Goal: Book appointment/travel/reservation

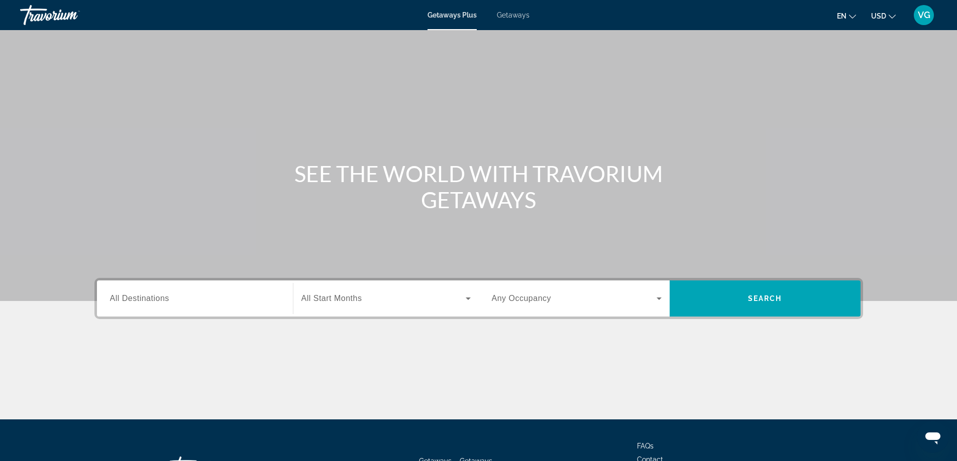
click at [276, 293] on input "Destination All Destinations" at bounding box center [195, 299] width 170 height 12
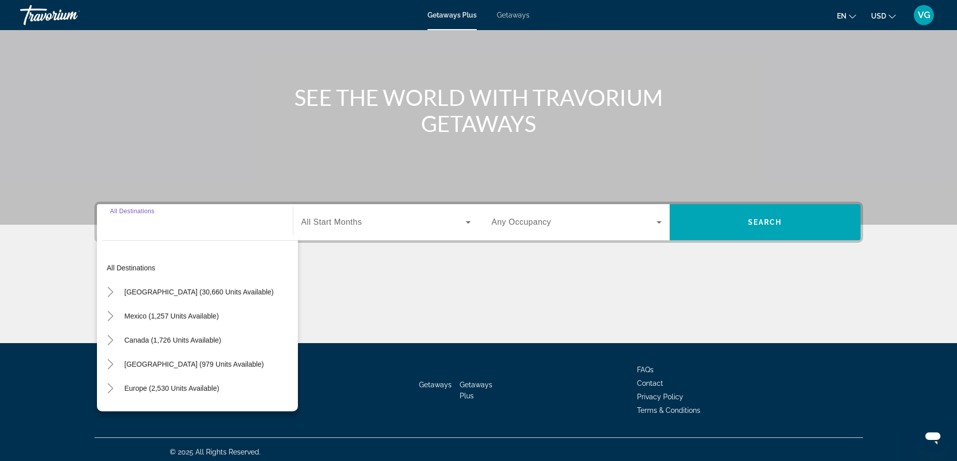
scroll to position [81, 0]
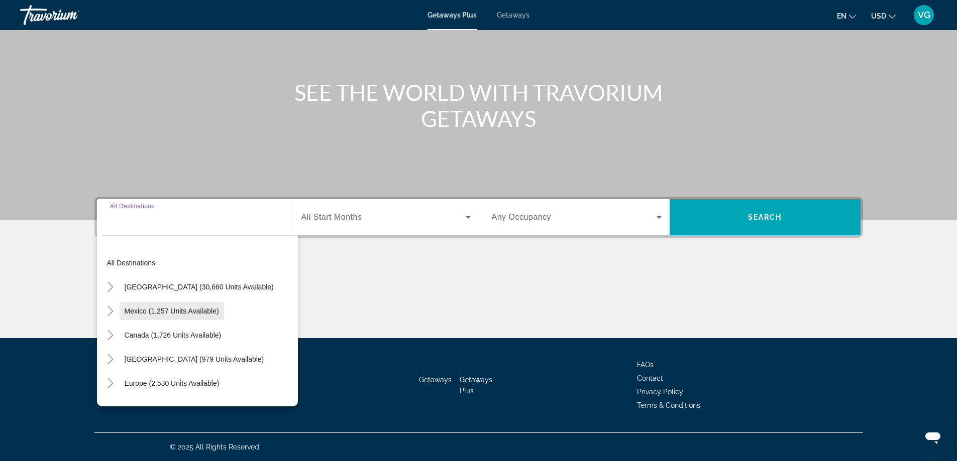
click at [171, 314] on span "Mexico (1,257 units available)" at bounding box center [172, 311] width 94 height 8
type input "**********"
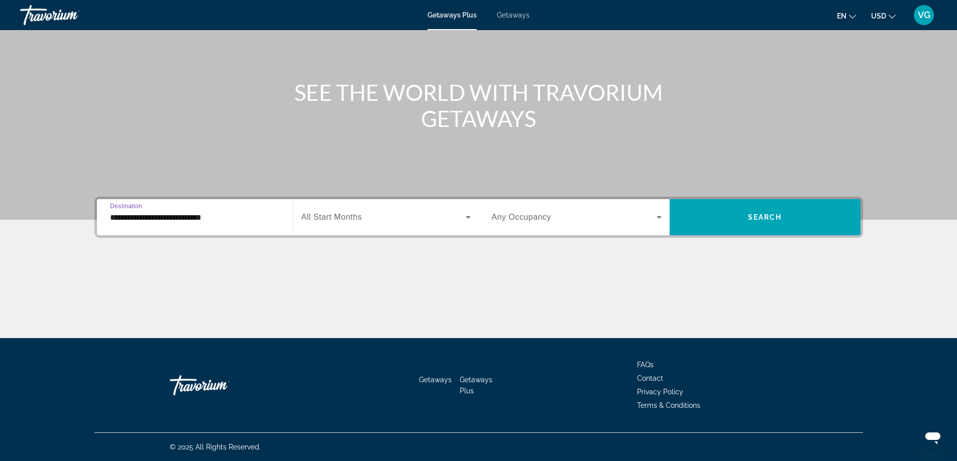
click at [471, 219] on icon "Search widget" at bounding box center [468, 217] width 12 height 12
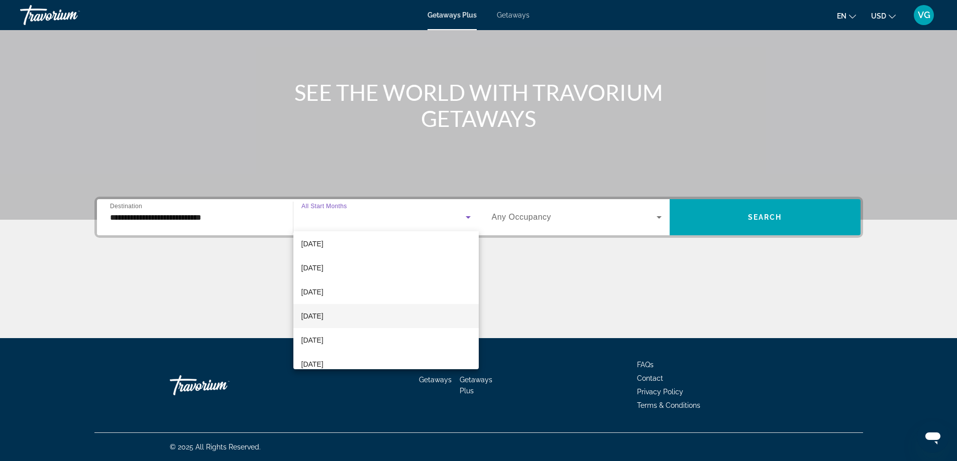
scroll to position [100, 0]
click at [323, 293] on span "[DATE]" at bounding box center [312, 292] width 22 height 12
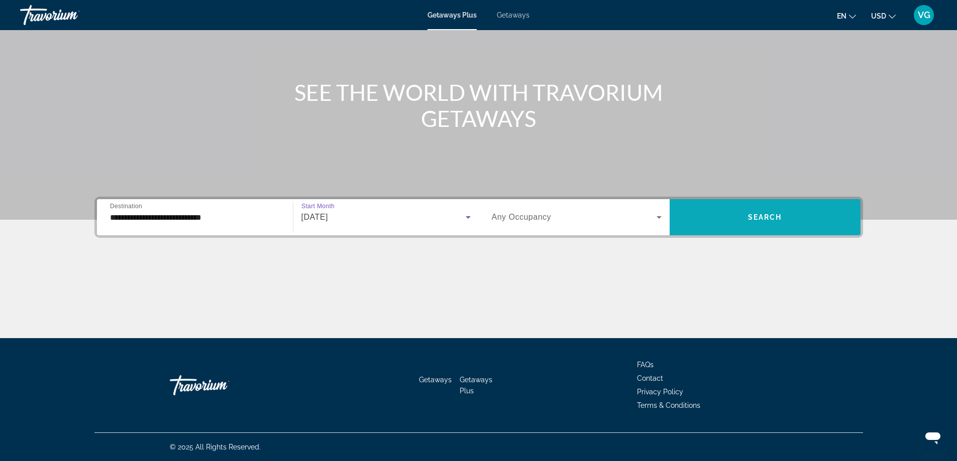
click at [779, 222] on span "Search widget" at bounding box center [764, 217] width 191 height 24
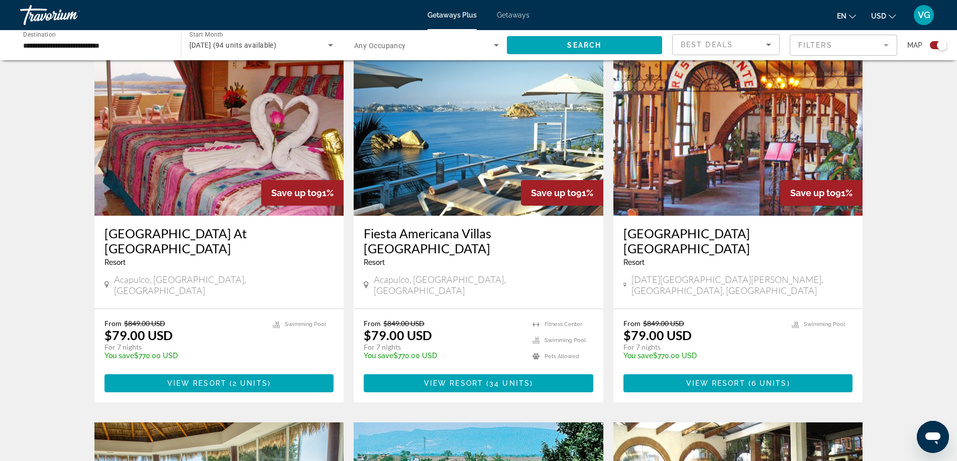
scroll to position [636, 0]
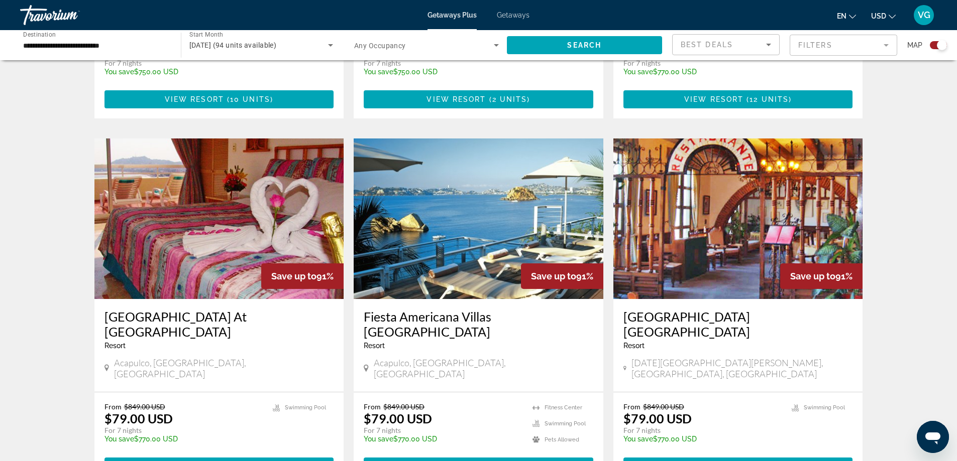
click at [194, 211] on img "Main content" at bounding box center [219, 219] width 250 height 161
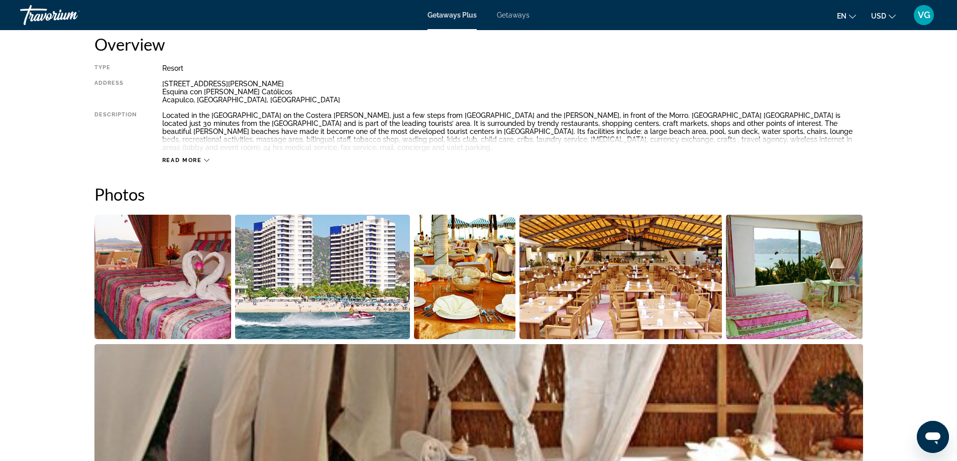
scroll to position [223, 0]
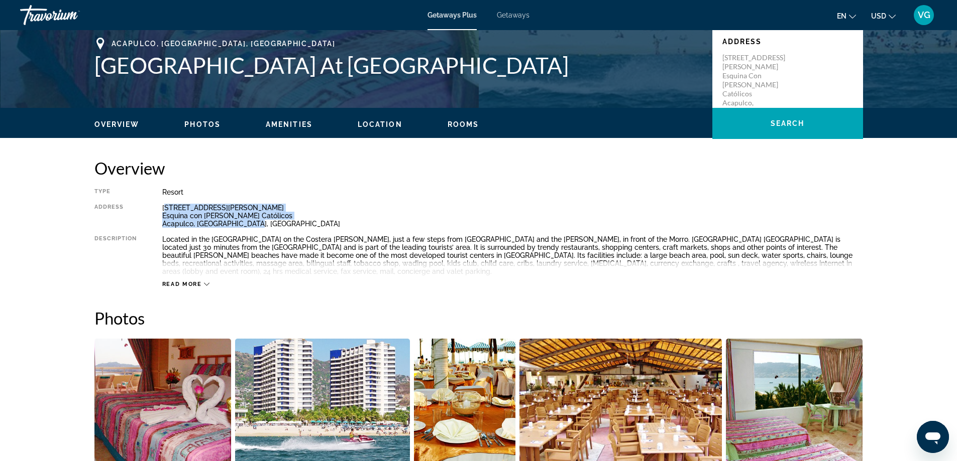
drag, startPoint x: 164, startPoint y: 205, endPoint x: 258, endPoint y: 227, distance: 96.3
click at [258, 227] on div "[STREET_ADDRESS][PERSON_NAME] Esquina con [PERSON_NAME] Católicos [GEOGRAPHIC_D…" at bounding box center [512, 216] width 700 height 24
drag, startPoint x: 157, startPoint y: 202, endPoint x: 254, endPoint y: 224, distance: 99.3
click at [254, 224] on div "Type Resort All-Inclusive No All-Inclusive Address [STREET_ADDRESS][PERSON_NAME…" at bounding box center [478, 238] width 768 height 100
copy div "[STREET_ADDRESS][PERSON_NAME] Esquina con [PERSON_NAME] Católicos [GEOGRAPHIC_D…"
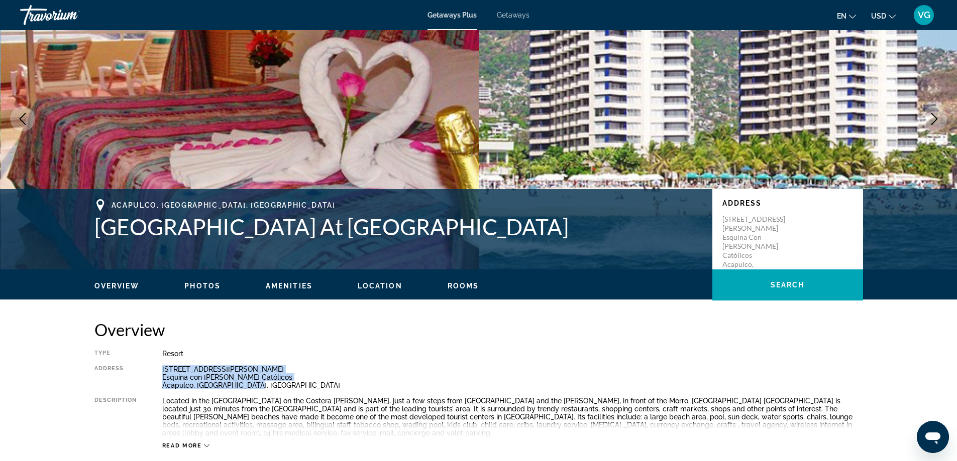
scroll to position [0, 0]
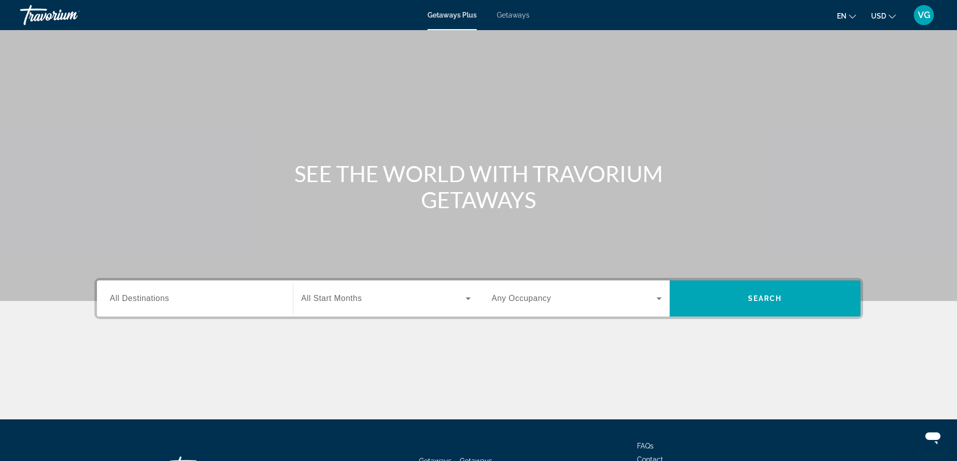
click at [138, 298] on span "All Destinations" at bounding box center [139, 298] width 59 height 9
click at [138, 298] on input "Destination All Destinations" at bounding box center [195, 299] width 170 height 12
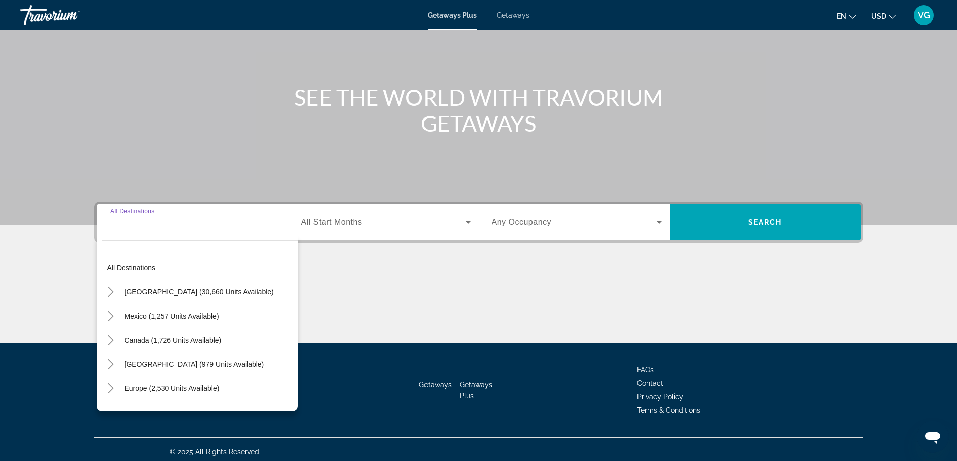
scroll to position [81, 0]
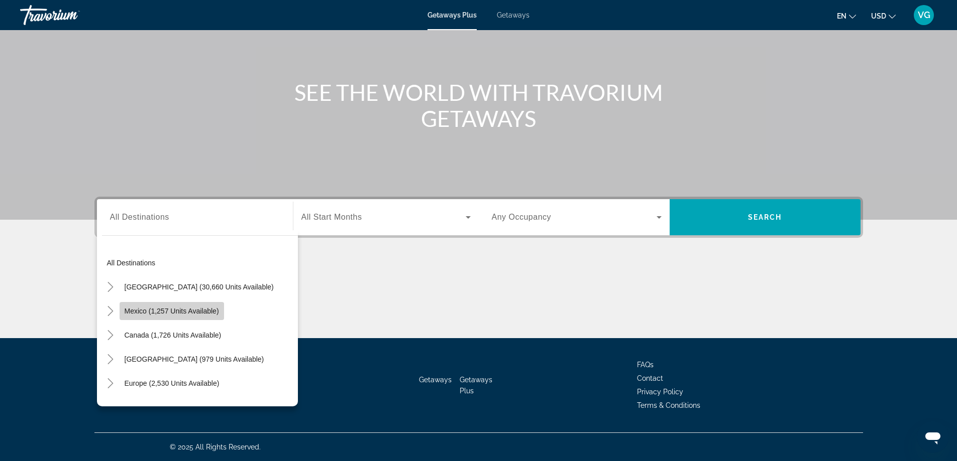
click at [145, 311] on span "Mexico (1,257 units available)" at bounding box center [172, 311] width 94 height 8
type input "**********"
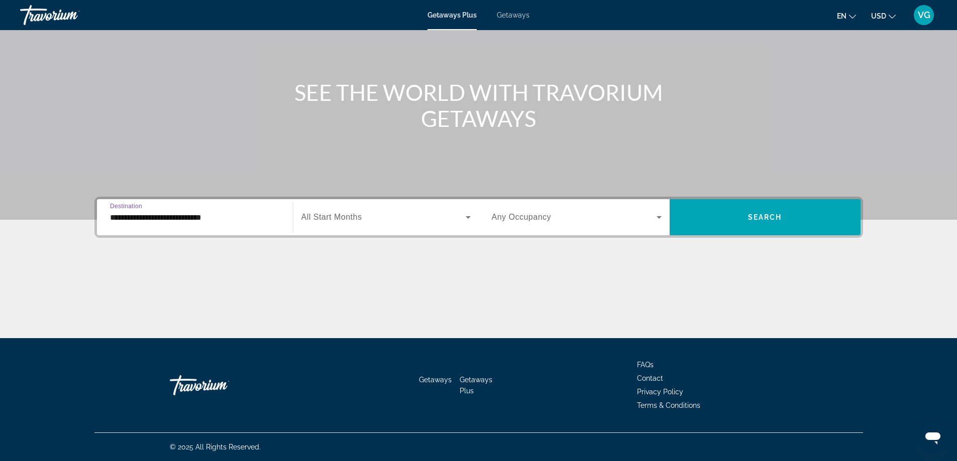
click at [469, 219] on icon "Search widget" at bounding box center [468, 217] width 12 height 12
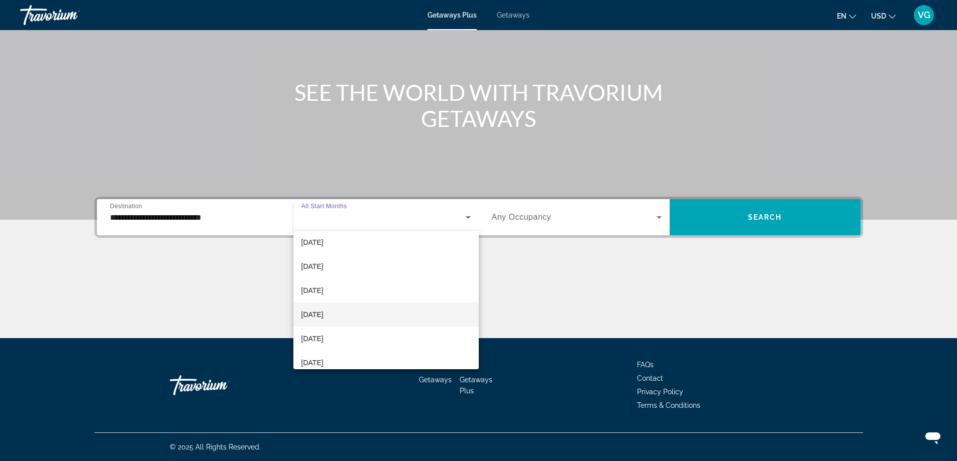
scroll to position [151, 0]
click at [323, 288] on span "[DATE]" at bounding box center [312, 290] width 22 height 12
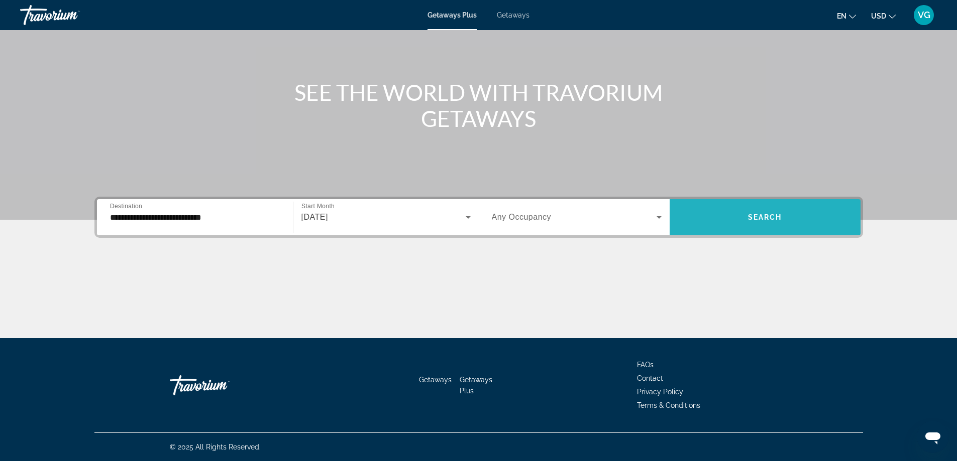
click at [766, 221] on span "Search" at bounding box center [765, 217] width 34 height 8
